Goal: Browse casually: Explore the website without a specific task or goal

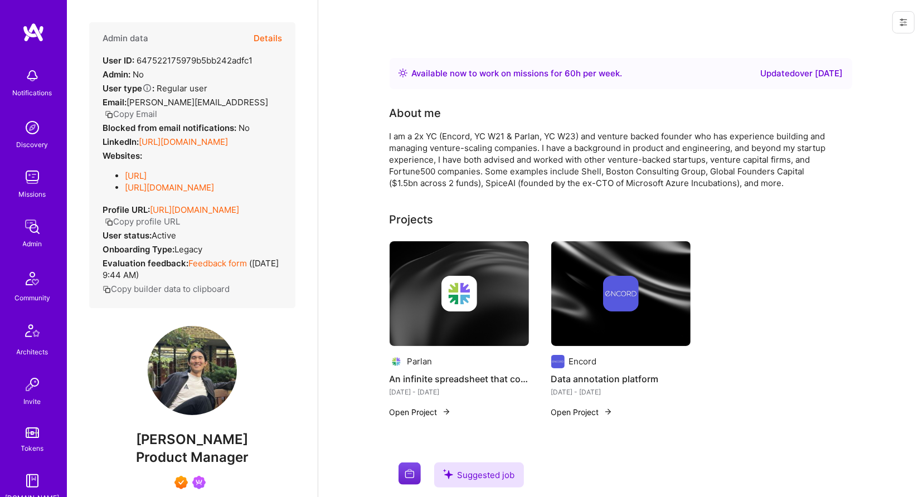
click at [212, 137] on link "[URL][DOMAIN_NAME]" at bounding box center [183, 142] width 89 height 11
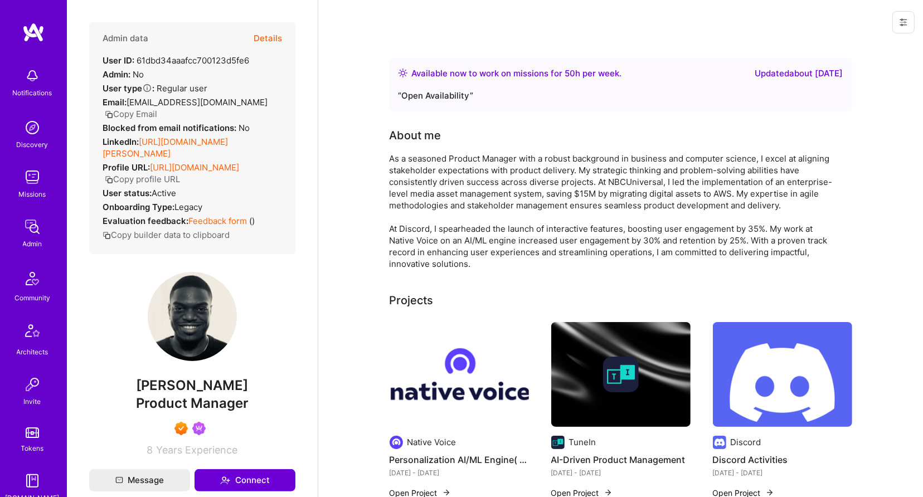
click at [228, 139] on link "[URL][DOMAIN_NAME][PERSON_NAME]" at bounding box center [165, 148] width 125 height 22
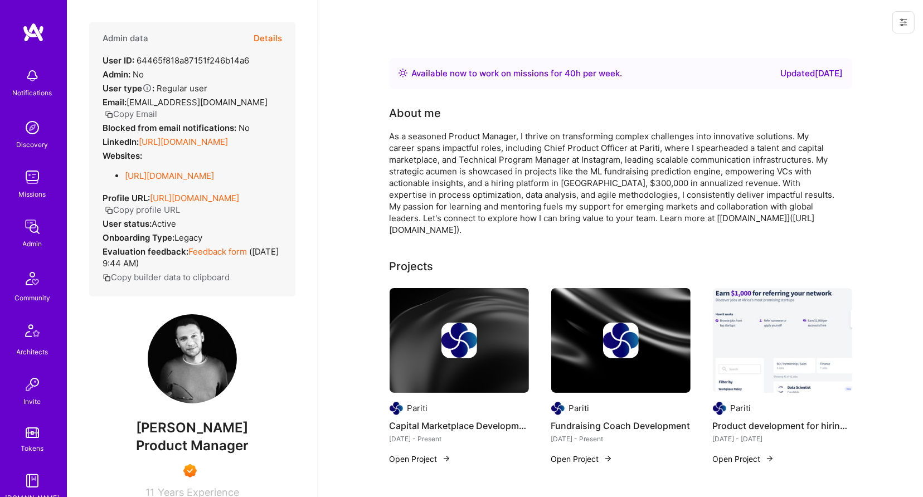
click at [203, 144] on link "https://linkedin.com/in/skaldiro" at bounding box center [183, 142] width 89 height 11
